Goal: Information Seeking & Learning: Understand process/instructions

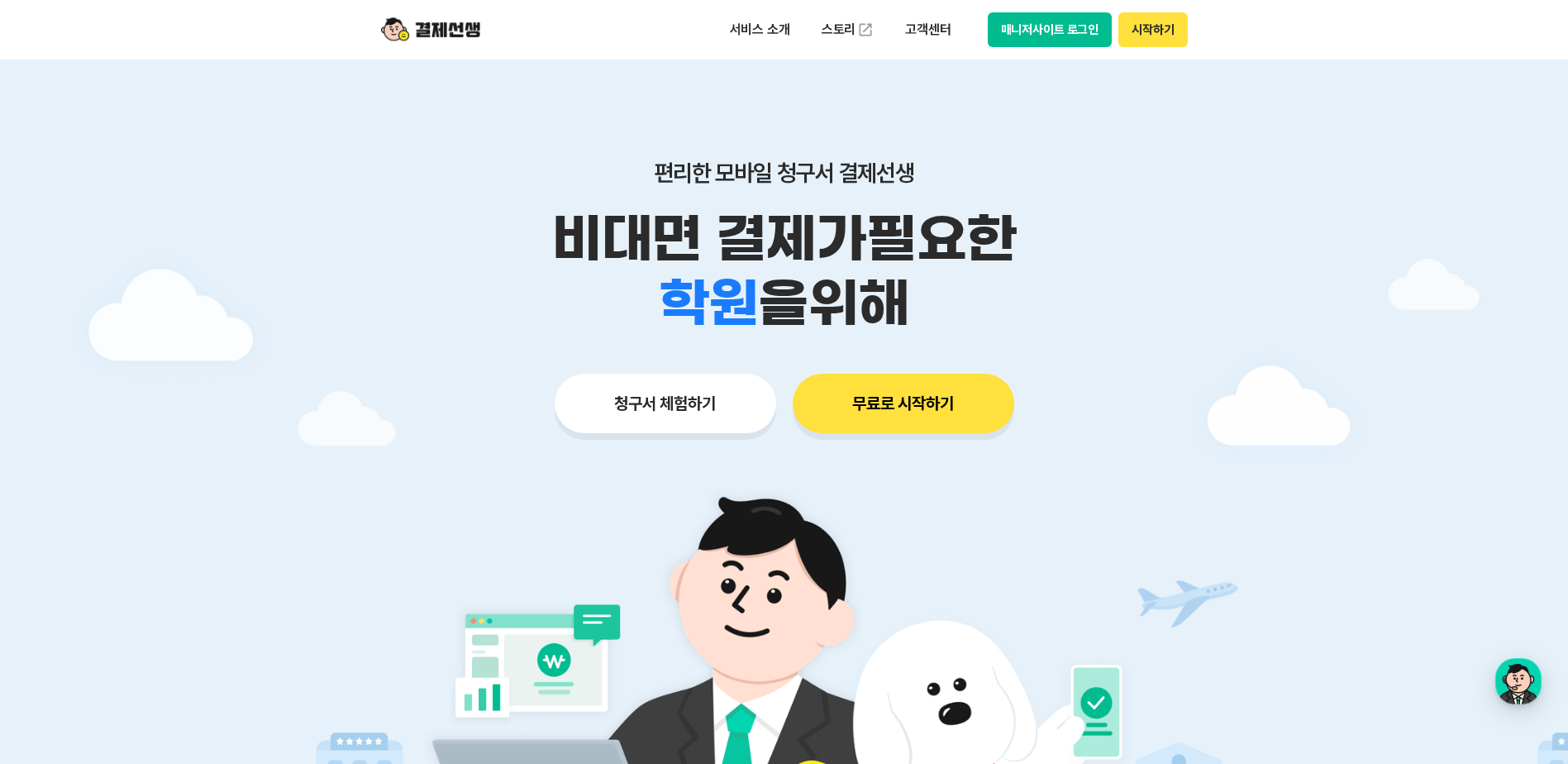
click at [1156, 19] on button "시작하기" at bounding box center [1152, 30] width 68 height 35
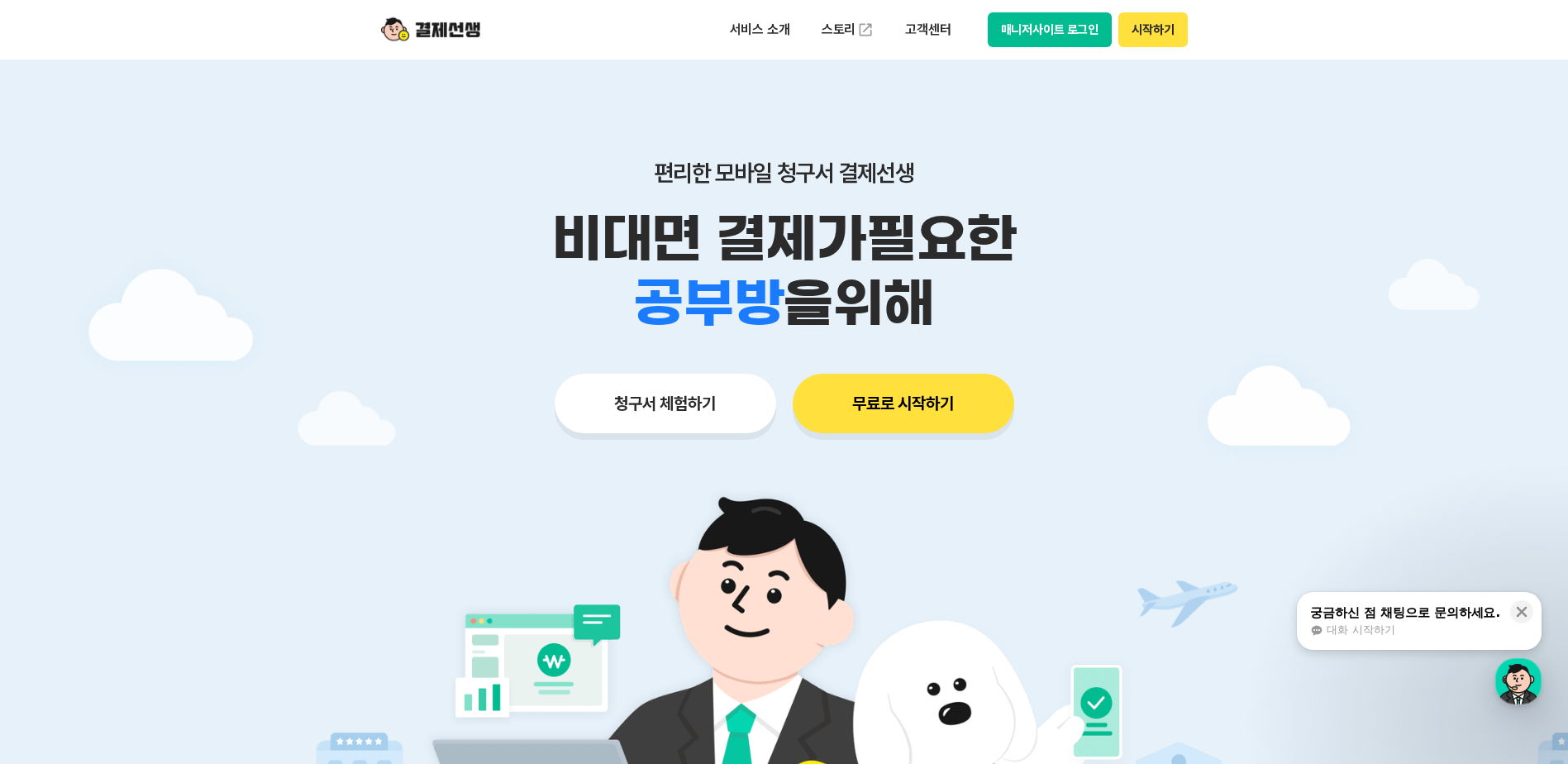
click at [1144, 29] on button "시작하기" at bounding box center [1152, 30] width 68 height 35
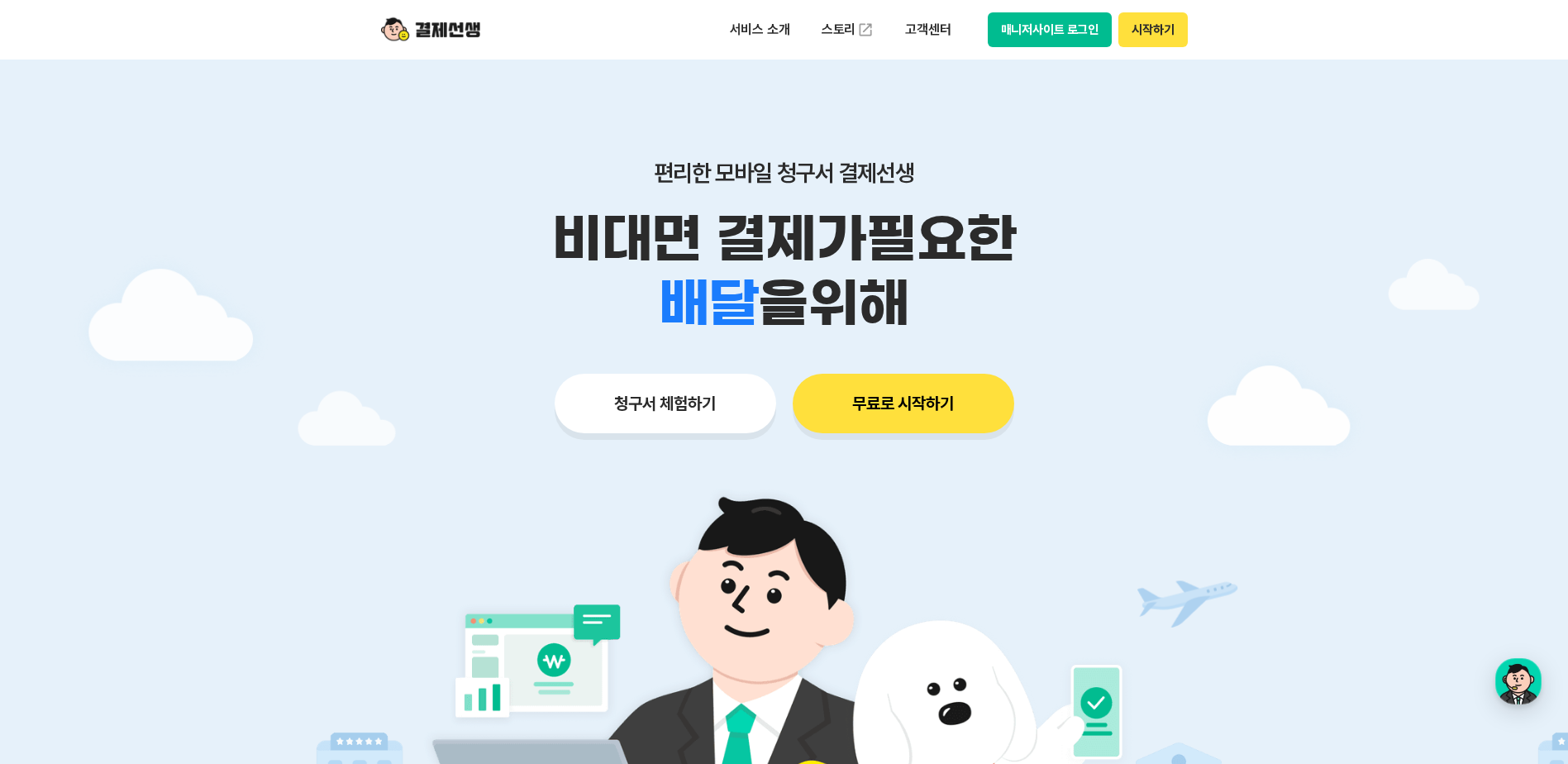
click at [1071, 35] on button "매니저사이트 로그인" at bounding box center [1050, 30] width 125 height 35
click at [1163, 22] on button "시작하기" at bounding box center [1152, 30] width 68 height 35
click at [1147, 30] on button "시작하기" at bounding box center [1152, 30] width 68 height 35
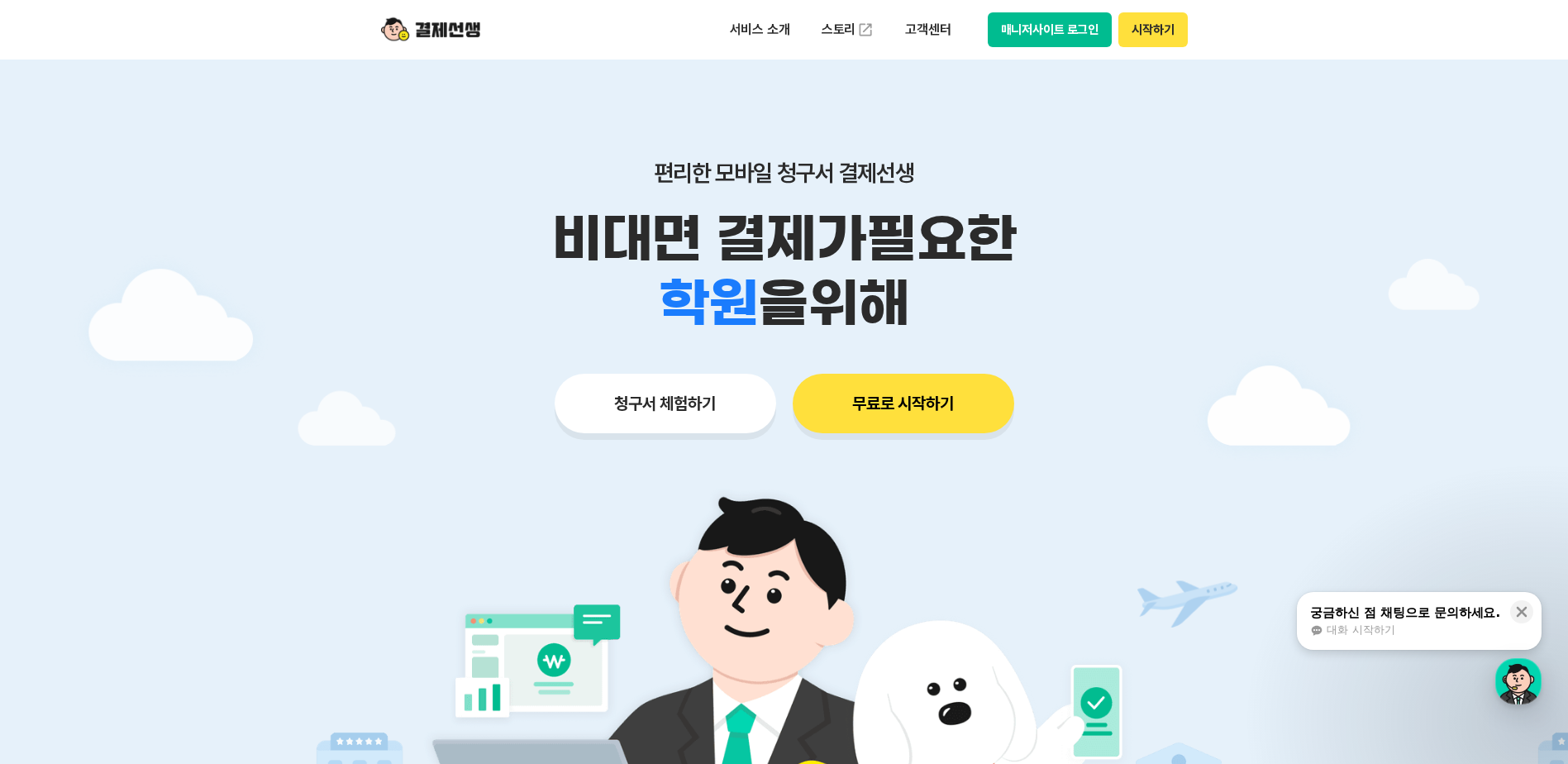
click at [1160, 24] on button "시작하기" at bounding box center [1152, 30] width 68 height 35
click at [929, 32] on p "고객센터" at bounding box center [927, 30] width 68 height 30
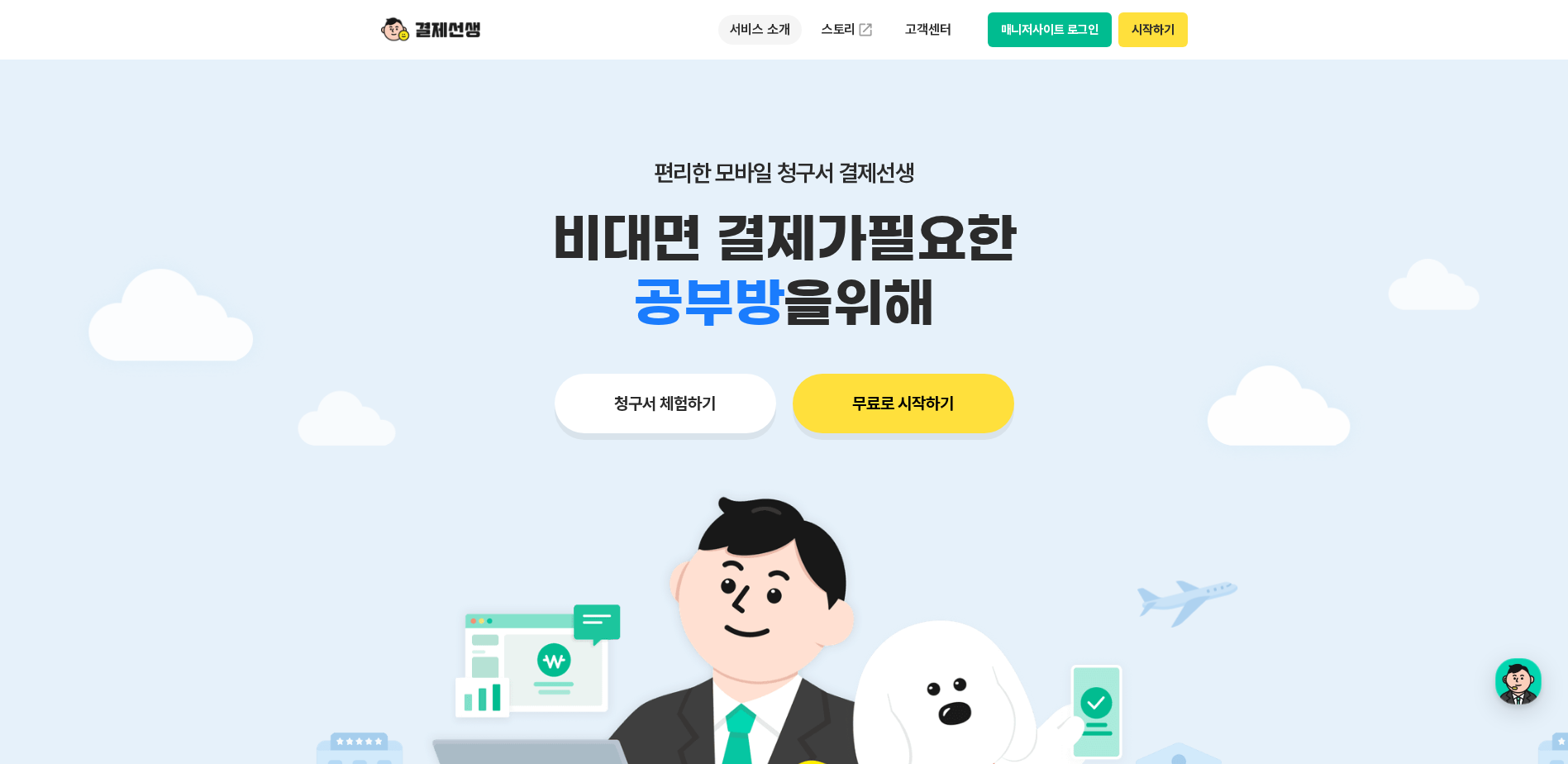
click at [757, 33] on p "서비스 소개" at bounding box center [760, 30] width 84 height 30
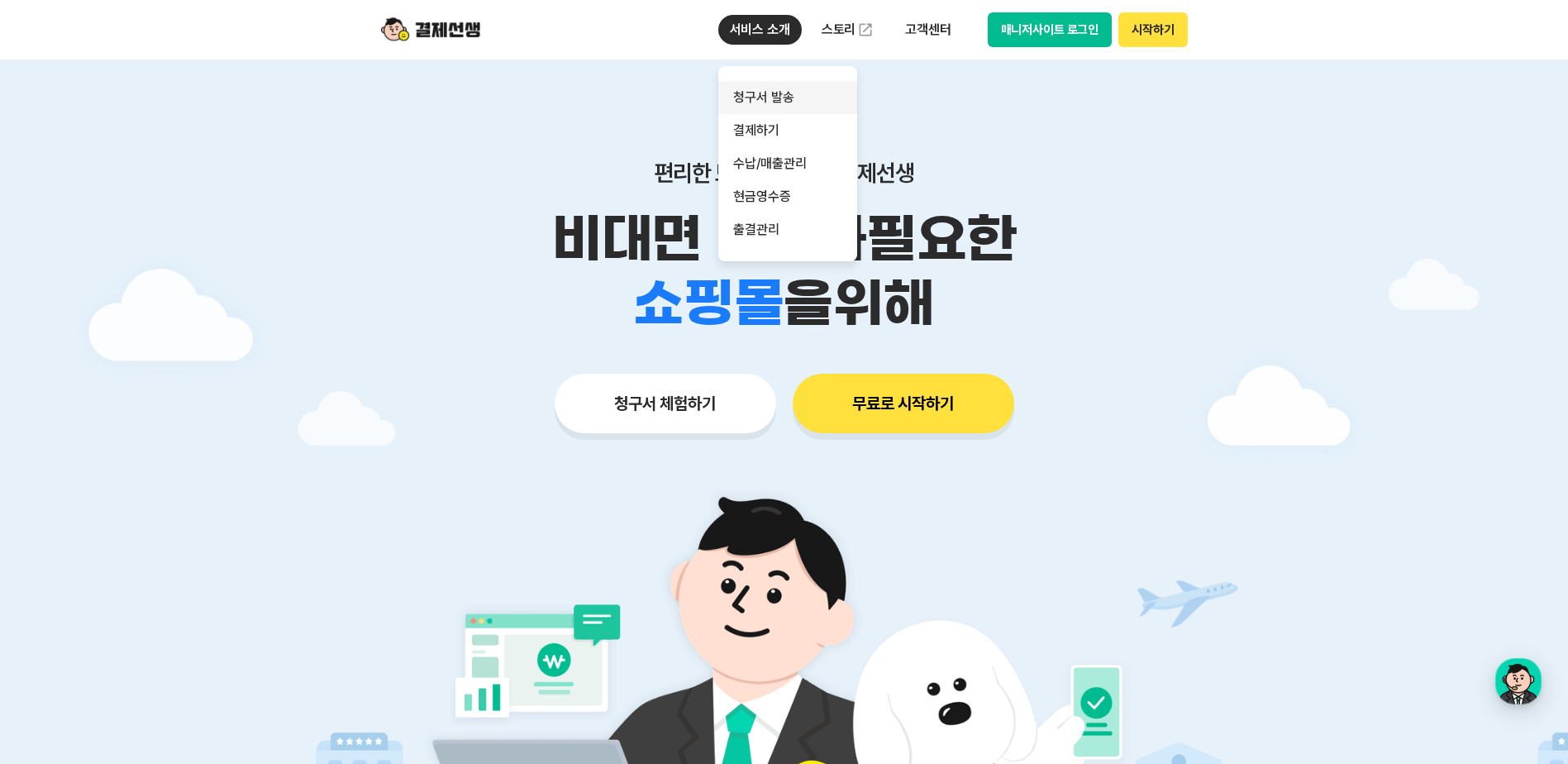
click at [770, 95] on link "청구서 발송" at bounding box center [787, 97] width 139 height 33
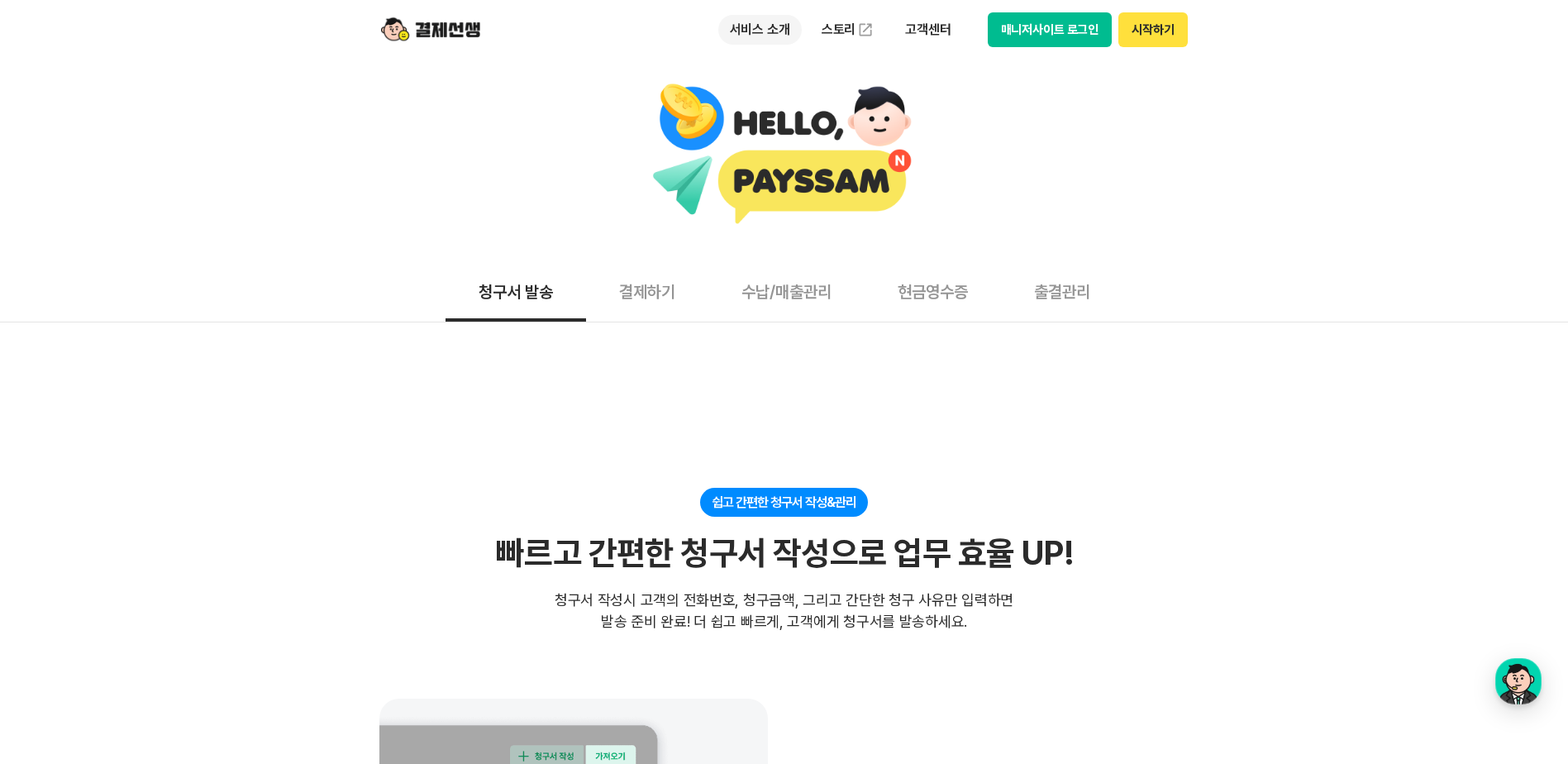
click at [754, 24] on p "서비스 소개" at bounding box center [760, 30] width 84 height 30
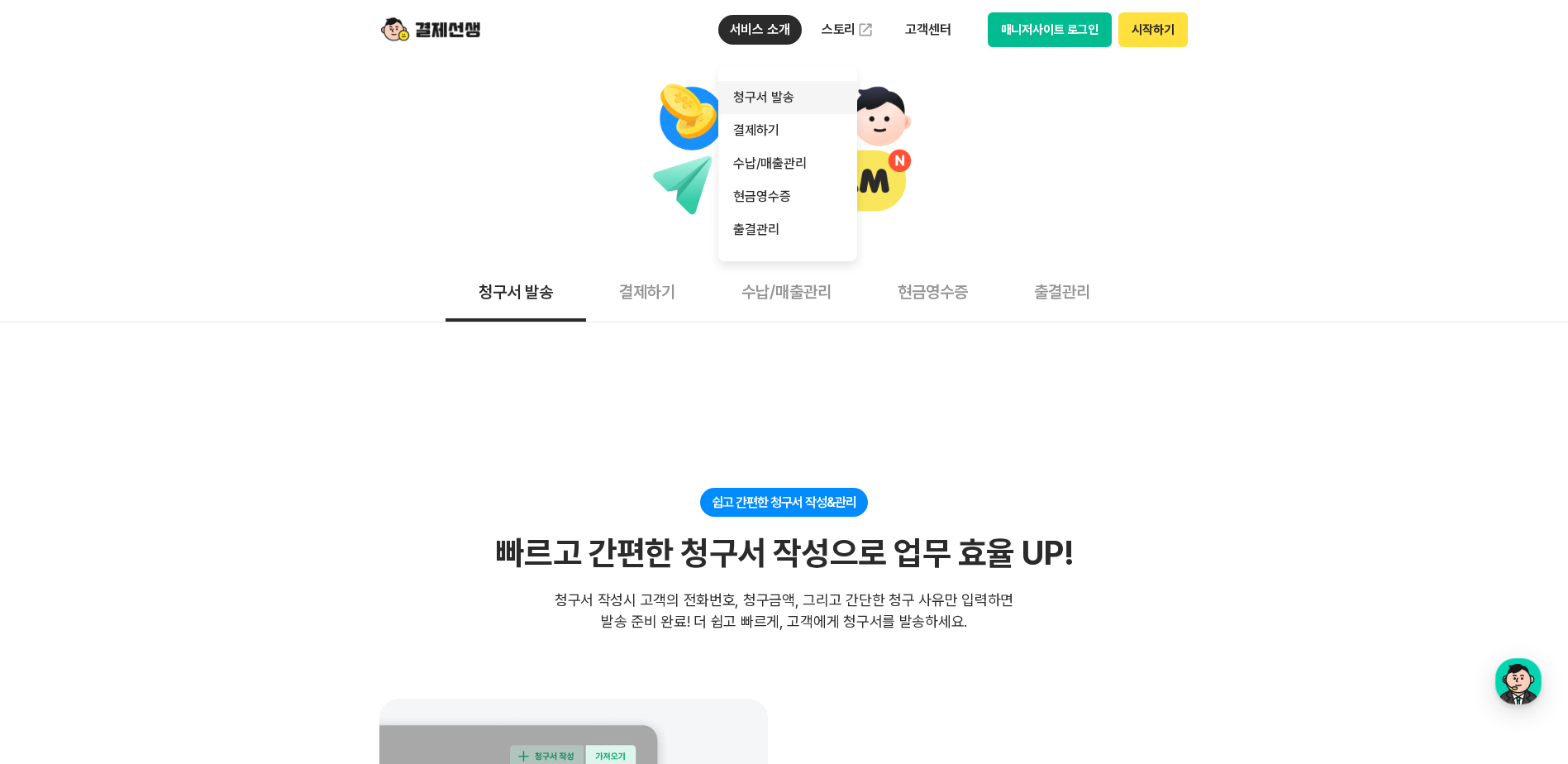
click at [761, 95] on link "청구서 발송" at bounding box center [787, 97] width 139 height 33
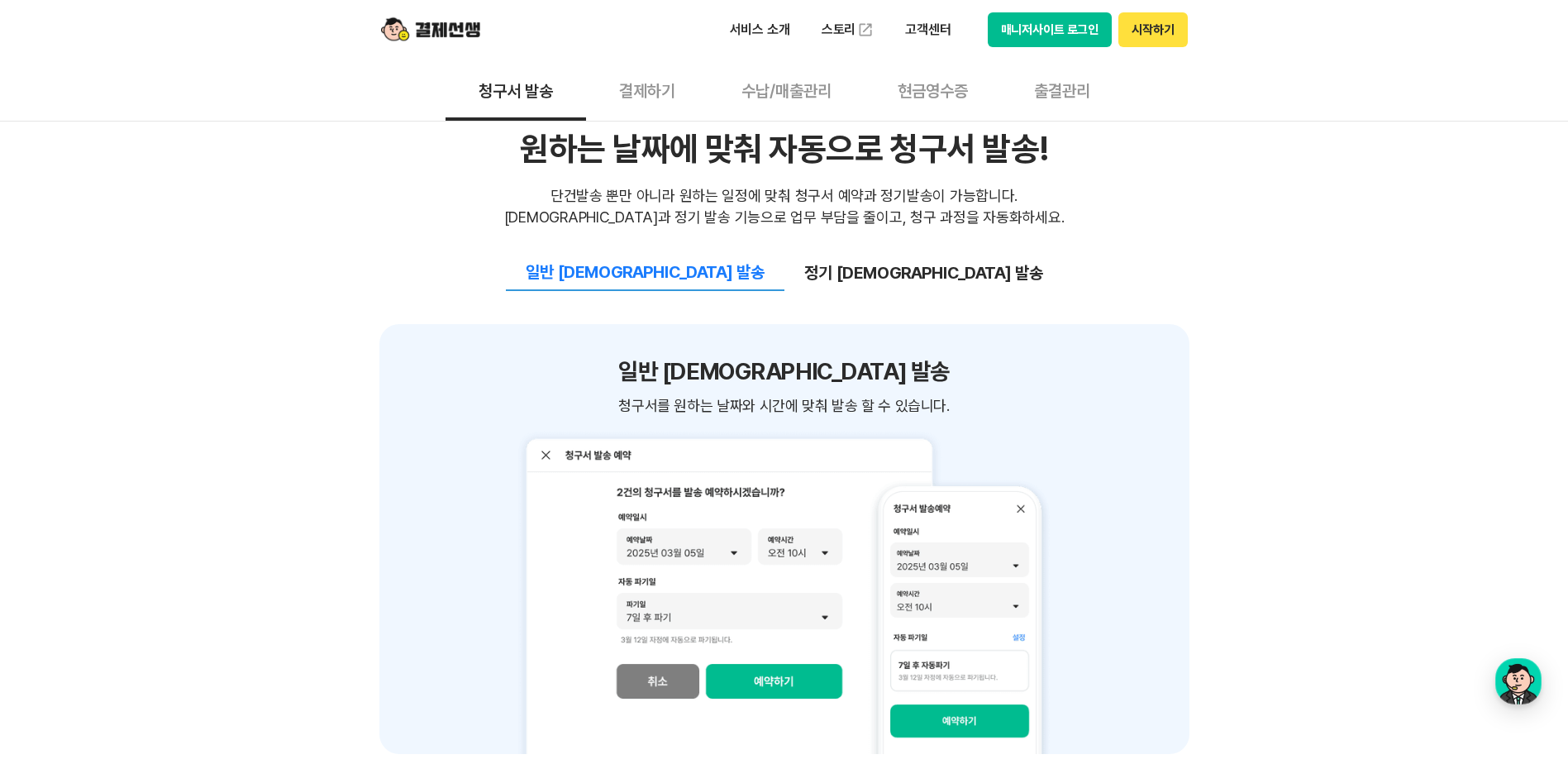
scroll to position [1157, 0]
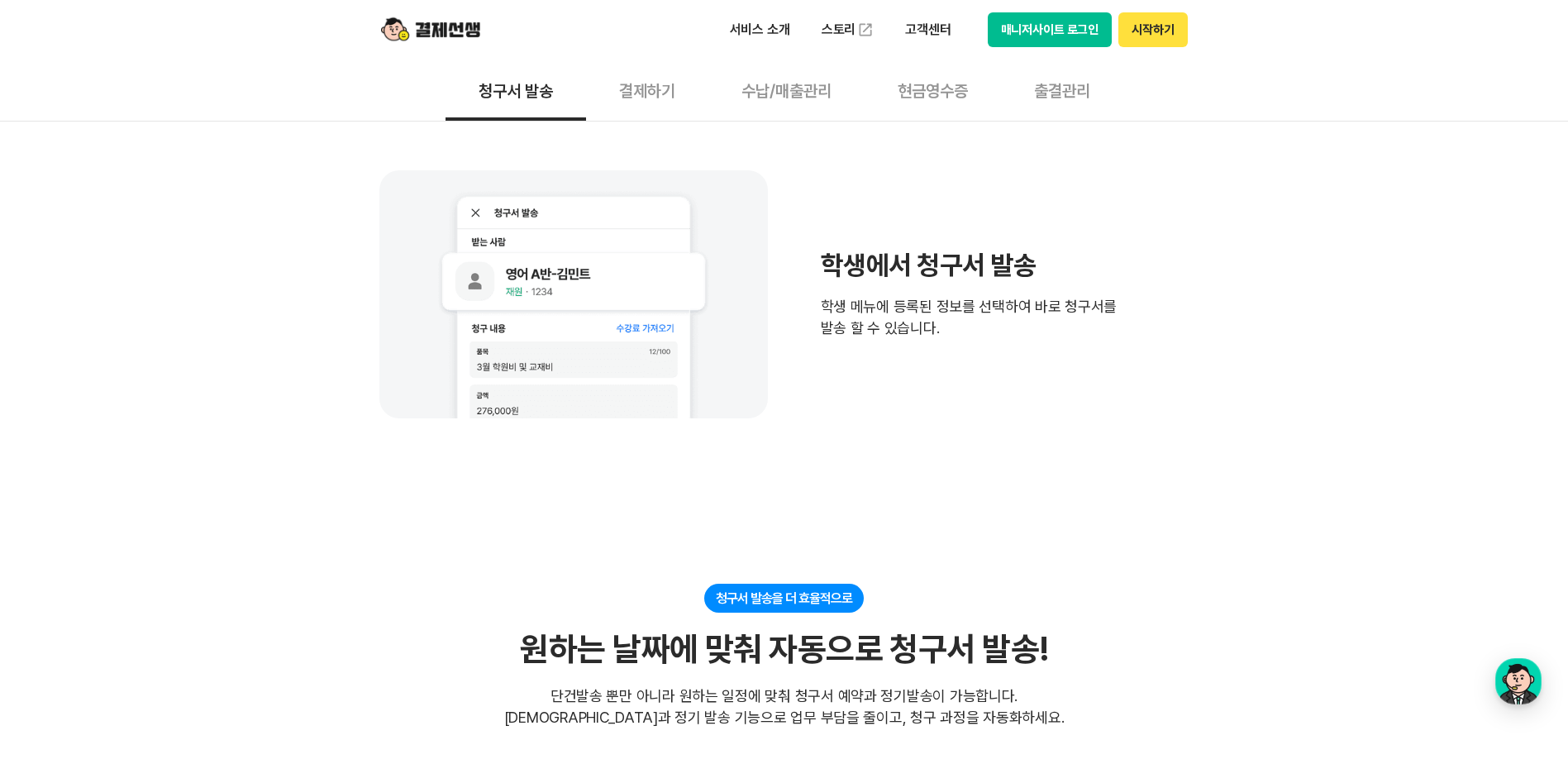
click at [1149, 35] on button "시작하기" at bounding box center [1152, 30] width 68 height 35
click at [1139, 37] on button "시작하기" at bounding box center [1152, 30] width 68 height 35
